Goal: Register for event/course

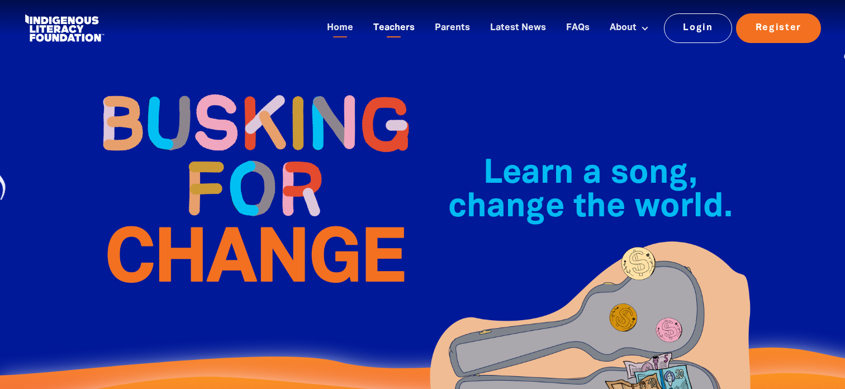
click at [408, 26] on link "Teachers" at bounding box center [394, 28] width 55 height 18
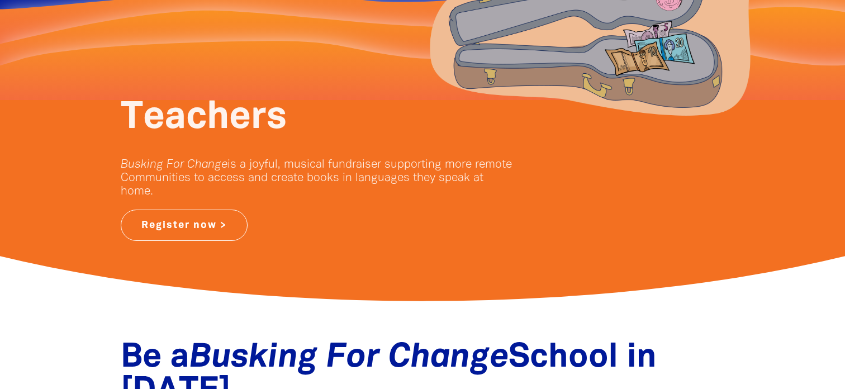
scroll to position [148, 0]
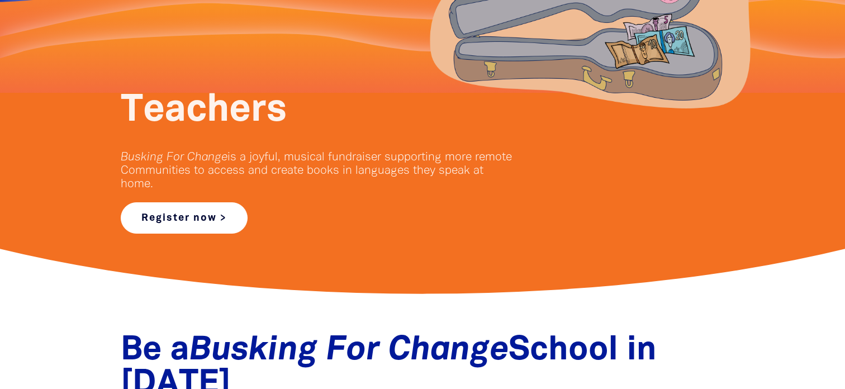
click at [203, 213] on link "Register now >" at bounding box center [184, 217] width 127 height 31
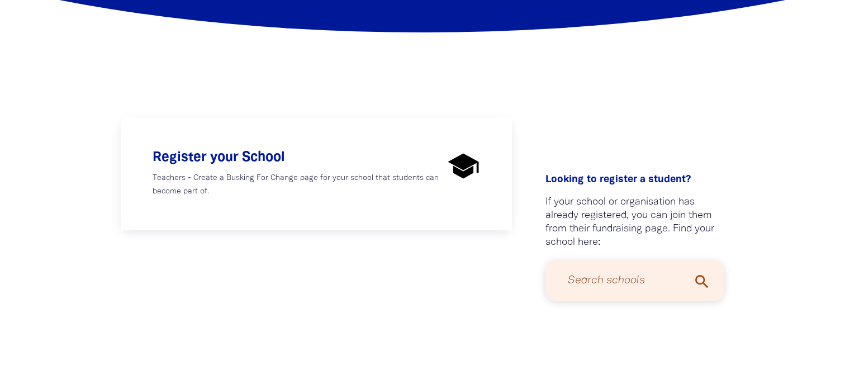
scroll to position [170, 0]
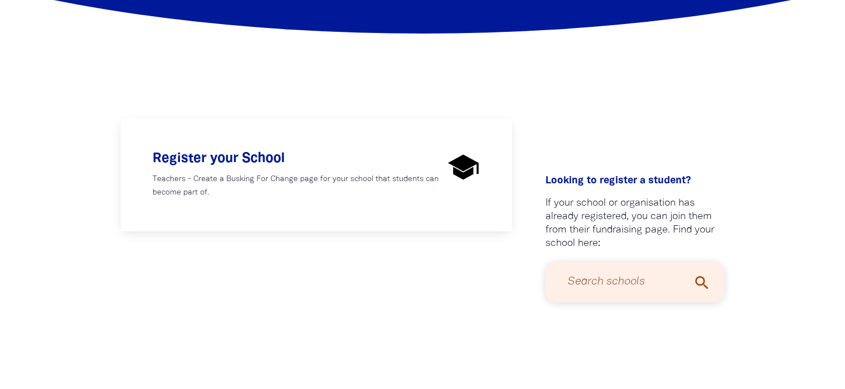
click at [309, 85] on div "How would you like to participate? Register your School Teachers - Create a Bus…" at bounding box center [422, 216] width 671 height 374
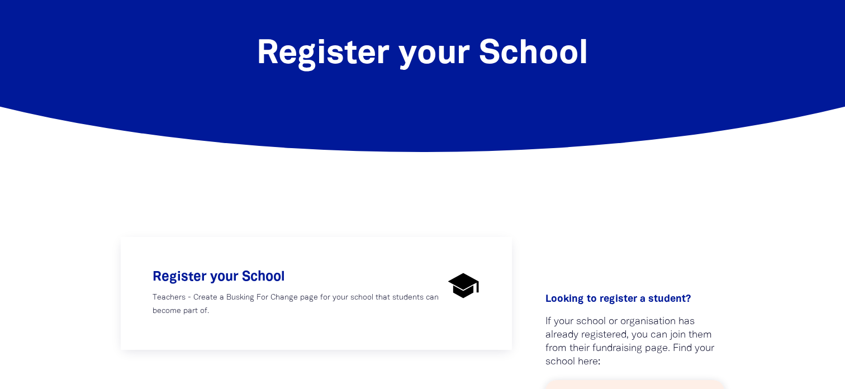
scroll to position [0, 0]
